Goal: Navigation & Orientation: Find specific page/section

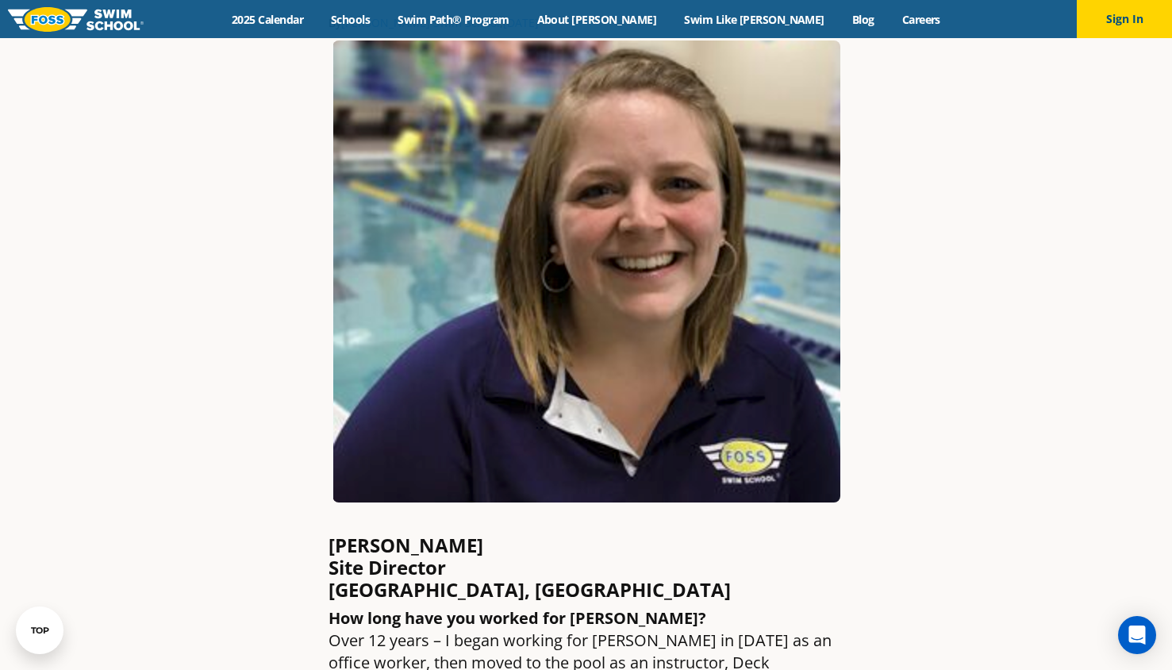
scroll to position [217, 0]
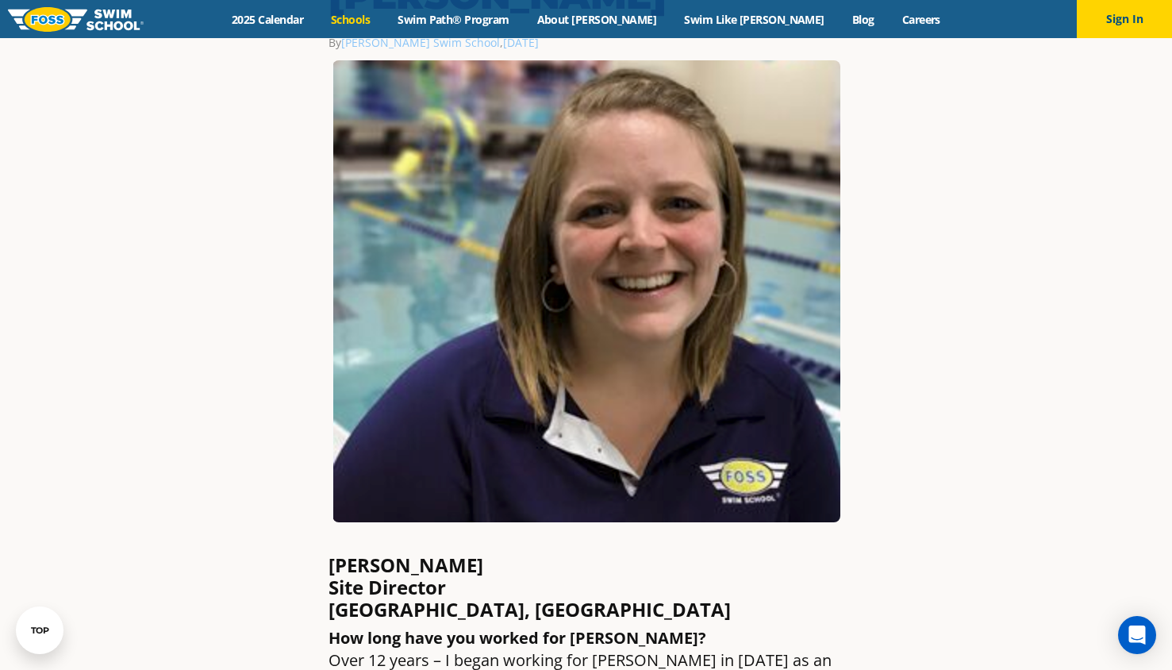
click at [384, 23] on link "Schools" at bounding box center [350, 19] width 67 height 15
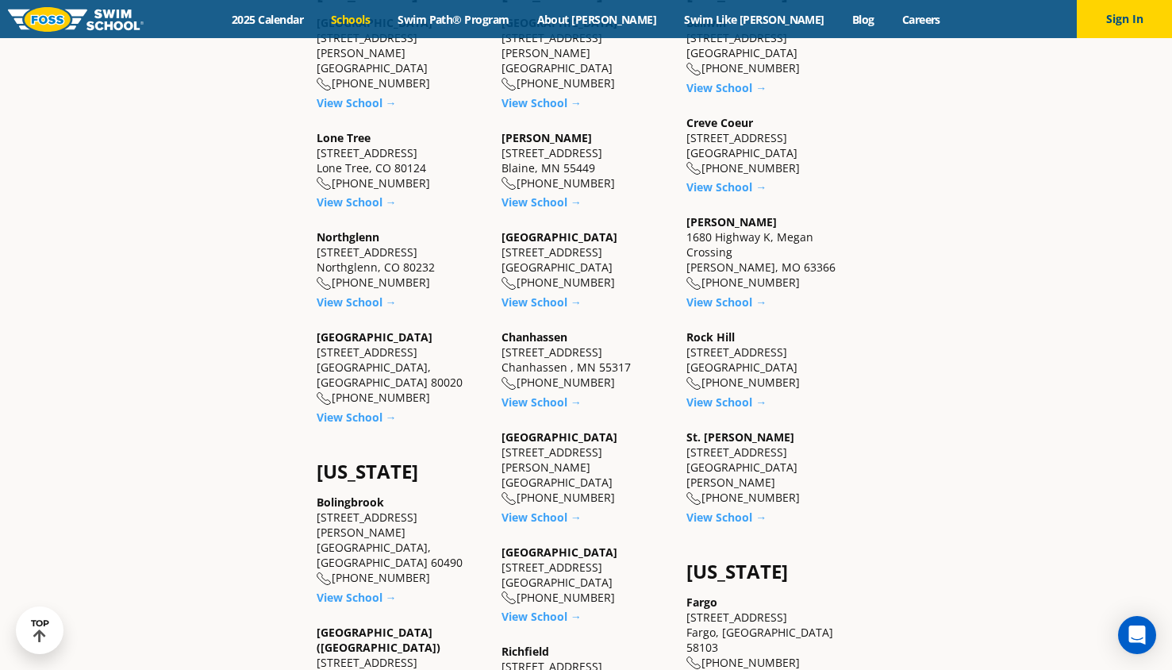
scroll to position [674, 0]
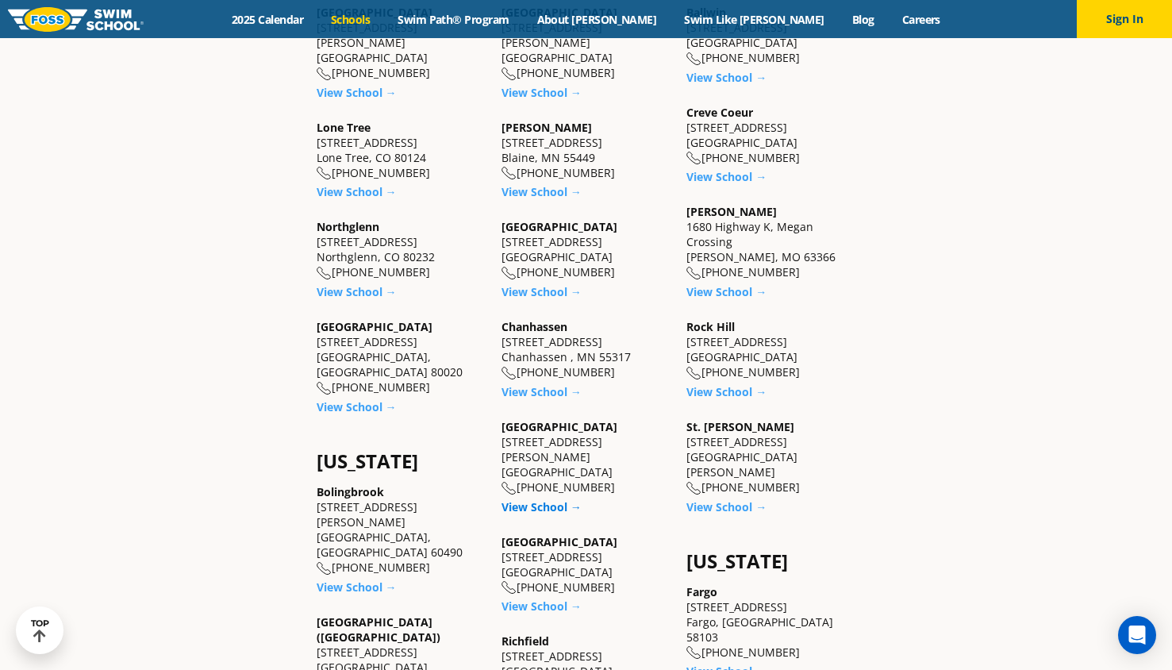
click at [565, 499] on link "View School →" at bounding box center [541, 506] width 80 height 15
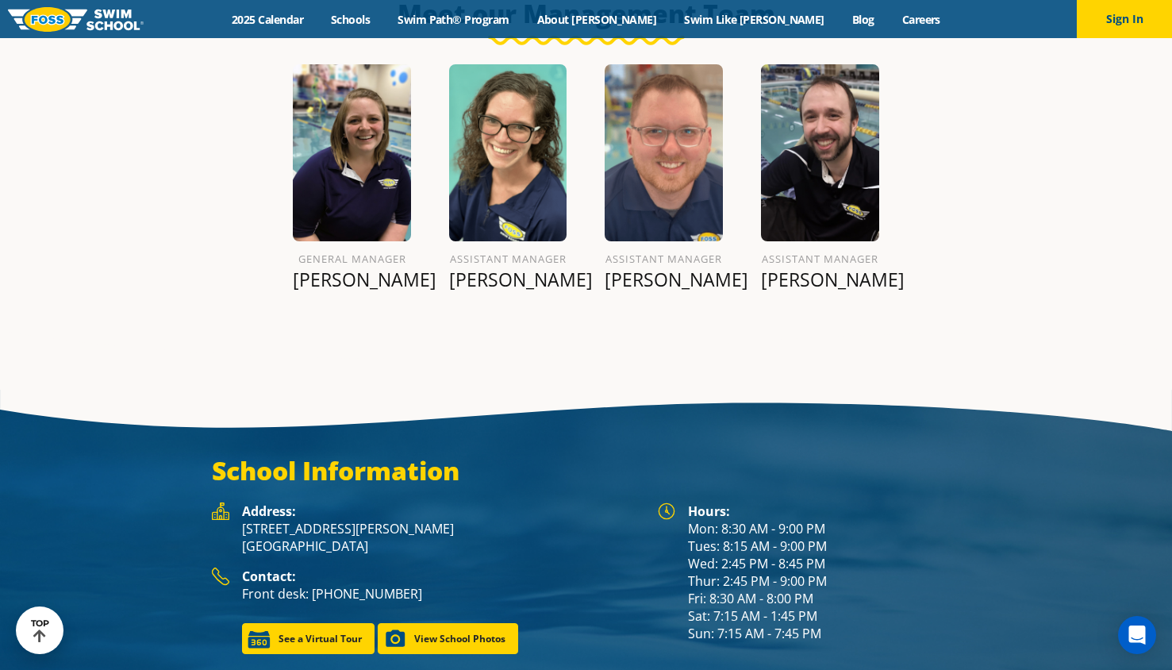
scroll to position [1972, 0]
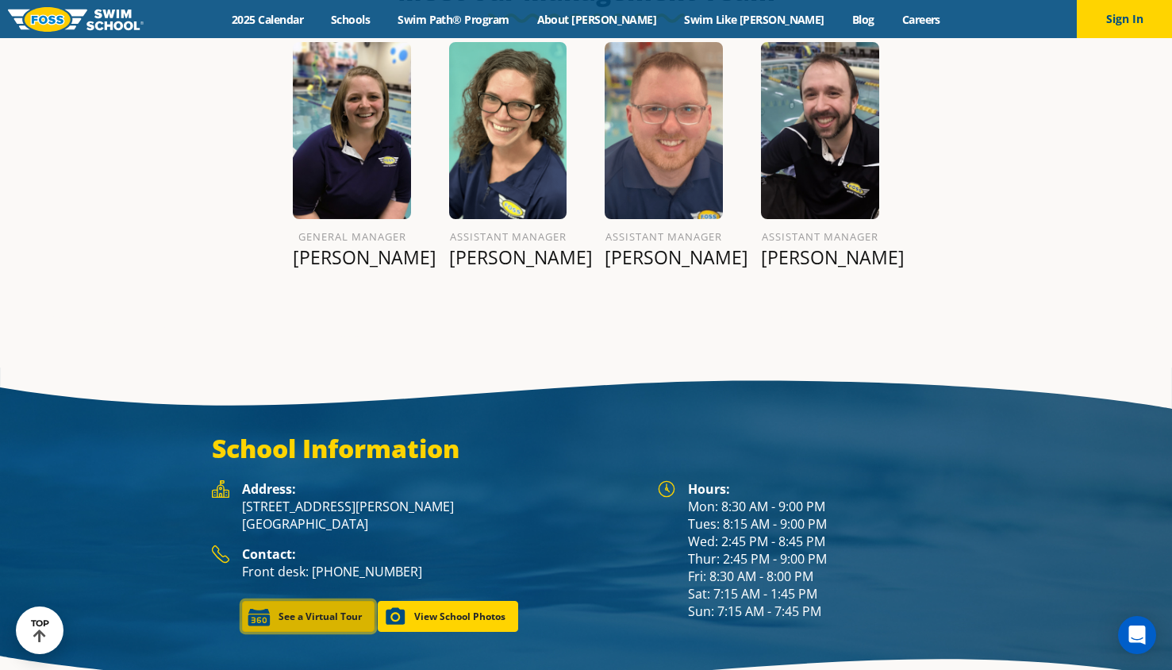
click at [313, 601] on link "See a Virtual Tour" at bounding box center [308, 616] width 132 height 31
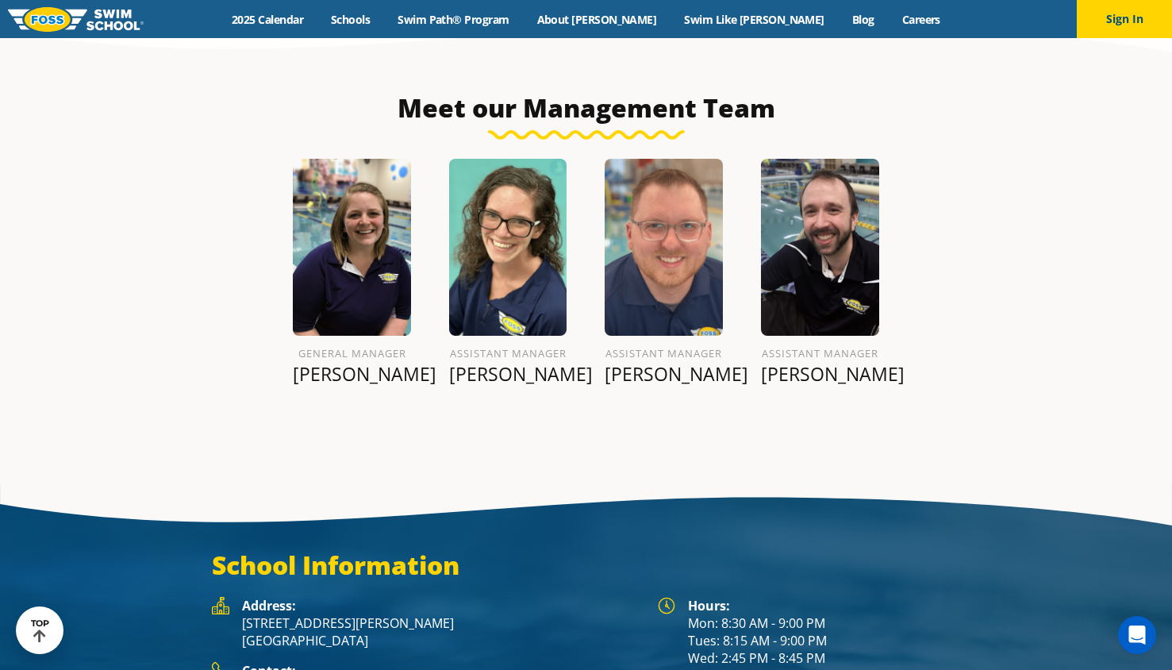
scroll to position [1829, 0]
